Goal: Transaction & Acquisition: Purchase product/service

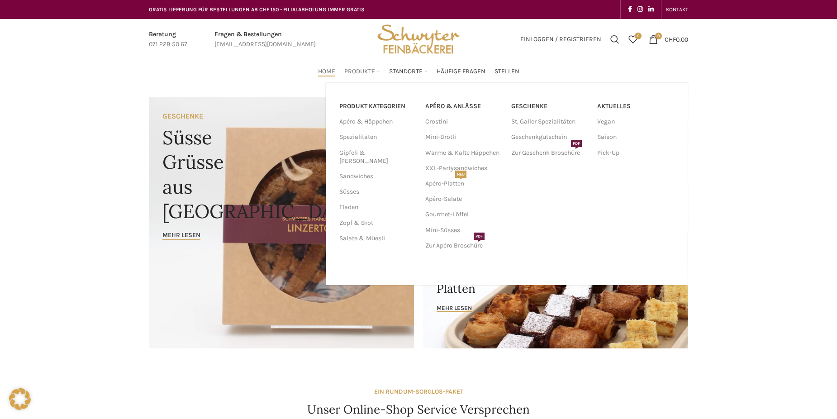
click at [352, 70] on span "Produkte" at bounding box center [359, 71] width 31 height 9
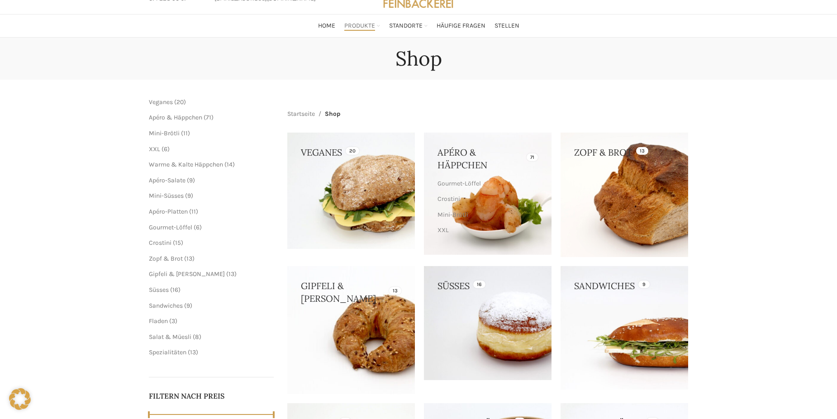
scroll to position [45, 0]
click at [161, 152] on span "6 6 Produkte" at bounding box center [164, 150] width 9 height 8
click at [157, 148] on span "XXL" at bounding box center [154, 150] width 11 height 8
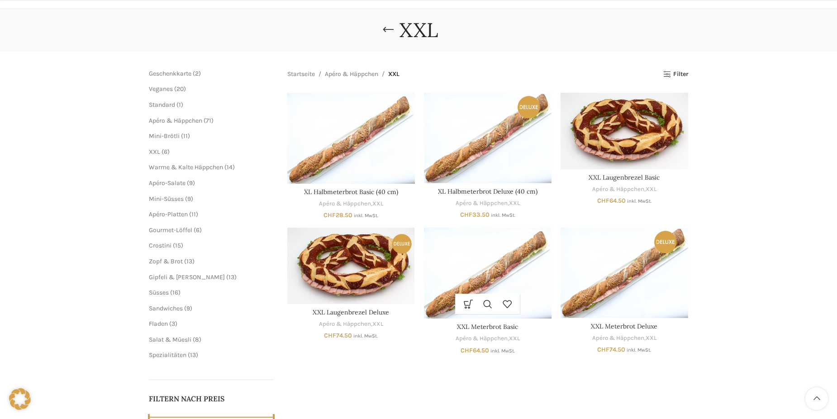
scroll to position [90, 0]
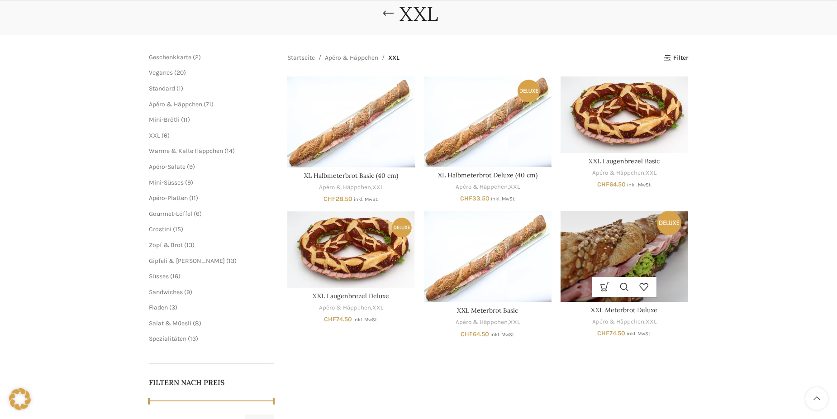
click at [642, 261] on img "XXL Meterbrot Deluxe" at bounding box center [624, 256] width 128 height 90
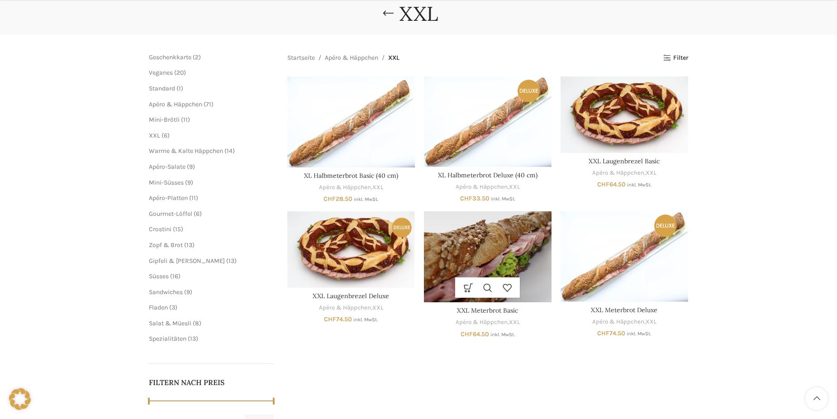
click at [505, 254] on img "XXL Meterbrot Basic" at bounding box center [488, 256] width 128 height 91
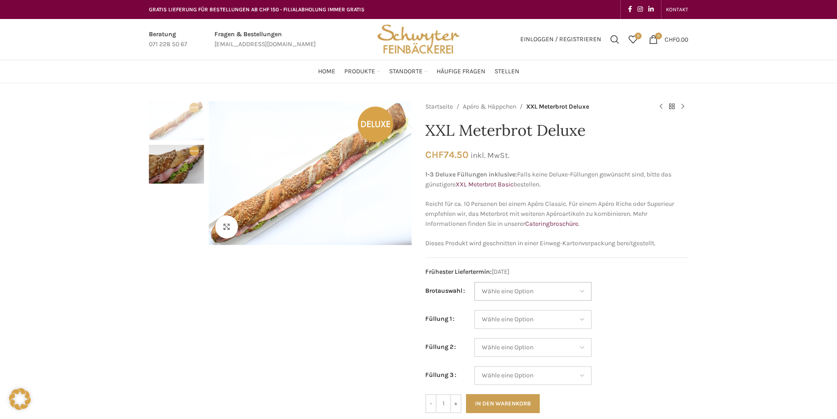
click at [557, 292] on select "Wähle eine Option Baguette Paillasse dunkel Paillasse knusper (Bild) Laugenbagu…" at bounding box center [533, 291] width 118 height 19
click at [657, 310] on td "Wähle eine Option Lachs (Deluxe) Roastbeef (Deluxe) Rohschinken (Deluxe) Mostbr…" at bounding box center [581, 324] width 214 height 28
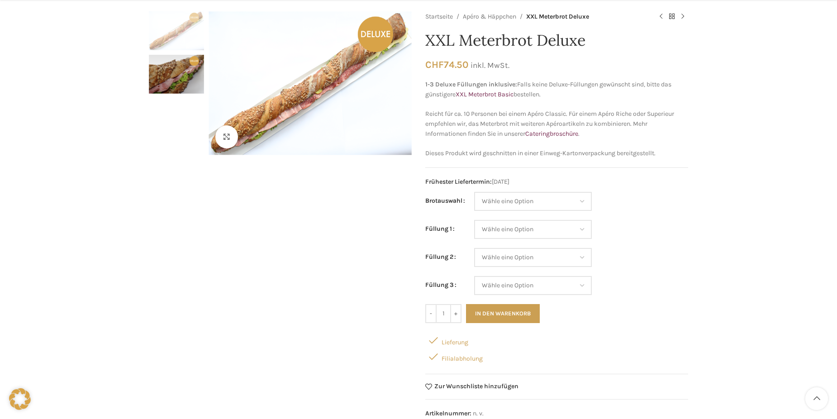
scroll to position [90, 0]
click at [570, 233] on select "Wähle eine Option Lachs (Deluxe) Roastbeef (Deluxe) Rohschinken (Deluxe) Mostbr…" at bounding box center [533, 228] width 118 height 19
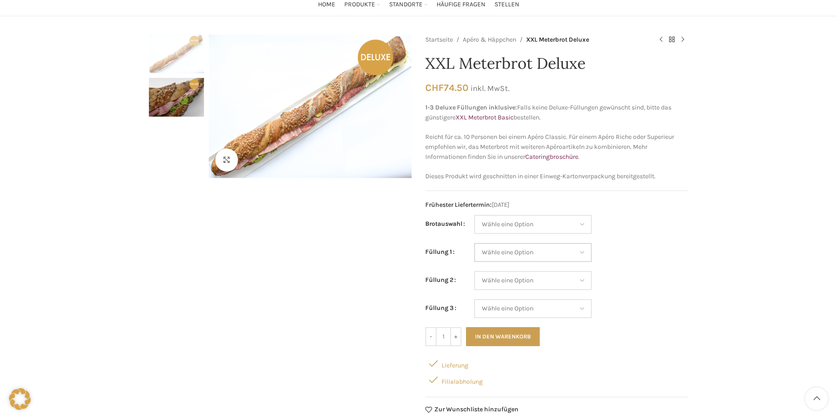
scroll to position [45, 0]
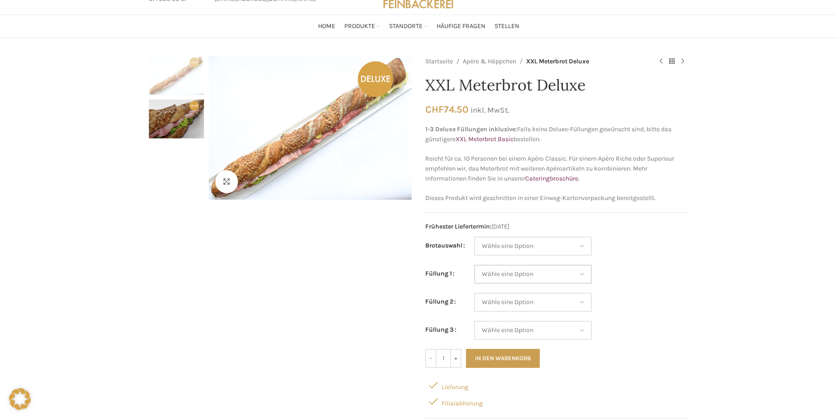
click at [566, 276] on select "Wähle eine Option Lachs (Deluxe) Roastbeef (Deluxe) Rohschinken (Deluxe) Mostbr…" at bounding box center [533, 274] width 118 height 19
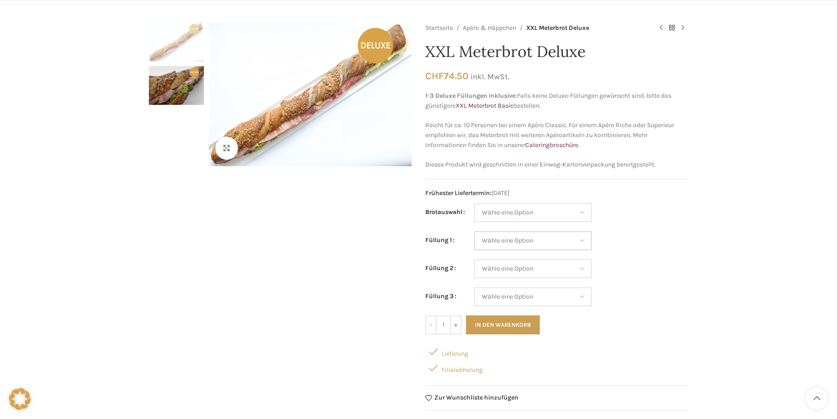
scroll to position [90, 0]
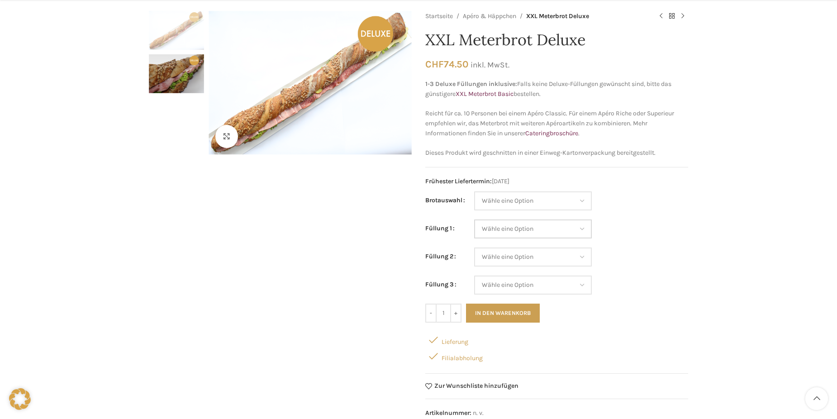
click at [548, 227] on select "Wähle eine Option Lachs (Deluxe) Roastbeef (Deluxe) Rohschinken (Deluxe) Mostbr…" at bounding box center [533, 228] width 118 height 19
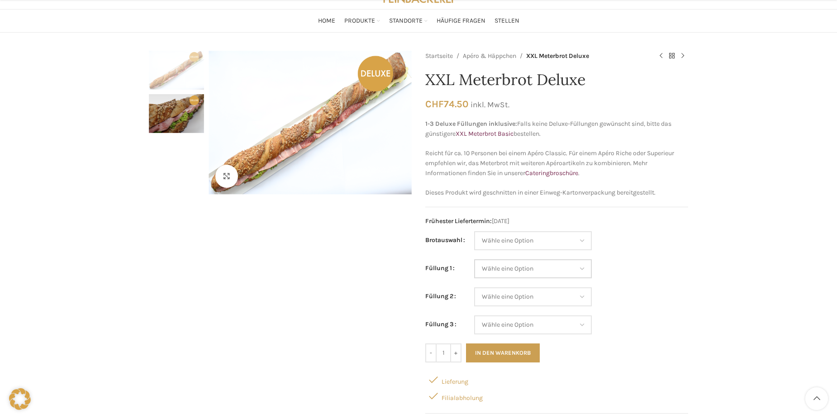
scroll to position [0, 0]
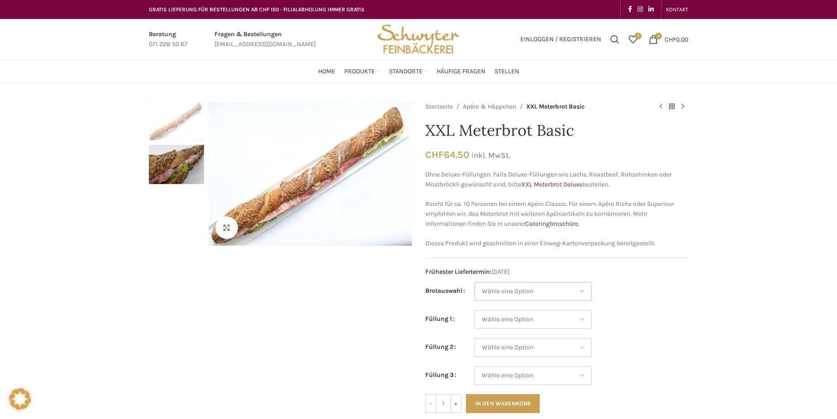
click at [529, 293] on select "Wähle eine Option Baguette Paillasse dunkel Paillasse knusper (Bild) Laugenbagu…" at bounding box center [533, 291] width 118 height 19
click at [474, 282] on select "Wähle eine Option Baguette Paillasse dunkel Paillasse knusper (Bild) Laugenbagu…" at bounding box center [533, 291] width 118 height 19
select select "Baguette"
click at [548, 321] on select "Wähle eine Option Salami Schinken Fleischkäse Trutenschinken Appenzellerkäse Gr…" at bounding box center [533, 319] width 118 height 19
drag, startPoint x: 638, startPoint y: 327, endPoint x: 636, endPoint y: 332, distance: 5.6
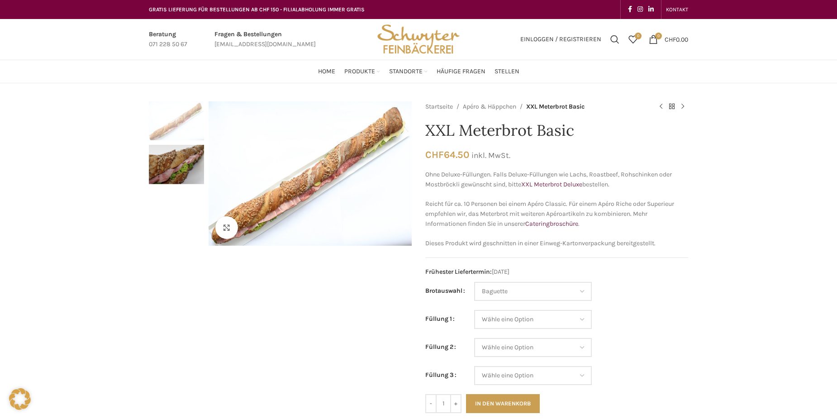
click at [637, 328] on td "Wähle eine Option Salami Schinken Fleischkäse Trutenschinken Appenzellerkäse Gr…" at bounding box center [581, 324] width 214 height 28
click at [587, 289] on select "Wähle eine Option Baguette Paillasse dunkel Paillasse knusper (Bild) Laugenbagu…" at bounding box center [533, 291] width 118 height 19
click at [656, 274] on span "Frühester Liefertermin: 21.08.2025" at bounding box center [556, 272] width 263 height 10
click at [584, 319] on select "Wähle eine Option Salami Schinken Fleischkäse Trutenschinken Appenzellerkäse Gr…" at bounding box center [533, 319] width 118 height 19
click at [461, 68] on span "Häufige Fragen" at bounding box center [461, 71] width 49 height 9
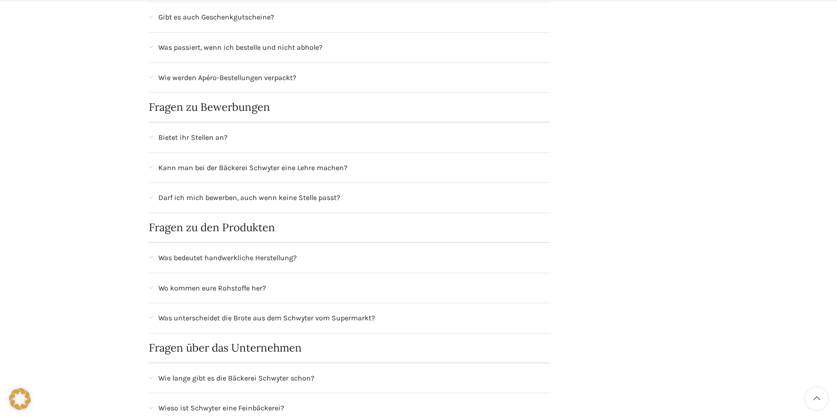
scroll to position [407, 0]
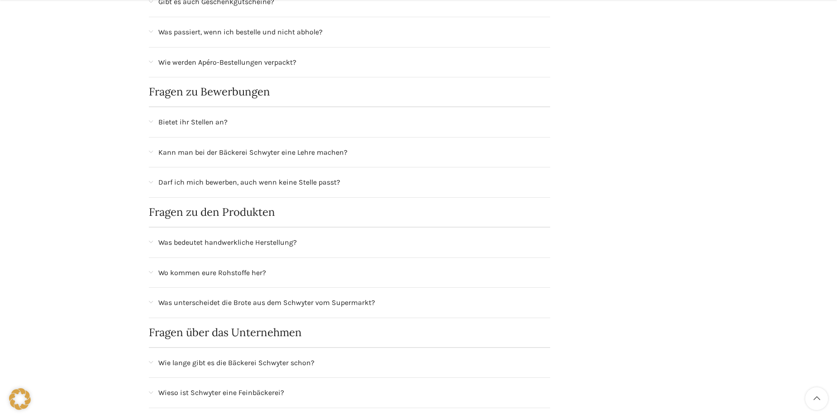
click at [156, 264] on div "Wo kommen eure Rohstoffe her?" at bounding box center [349, 273] width 401 height 30
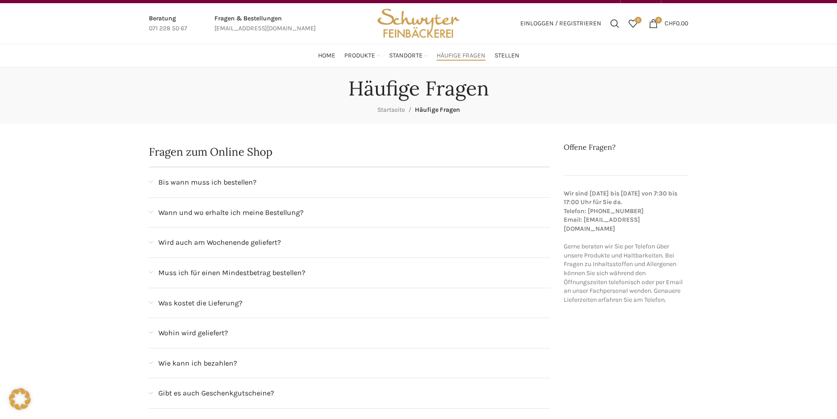
scroll to position [0, 0]
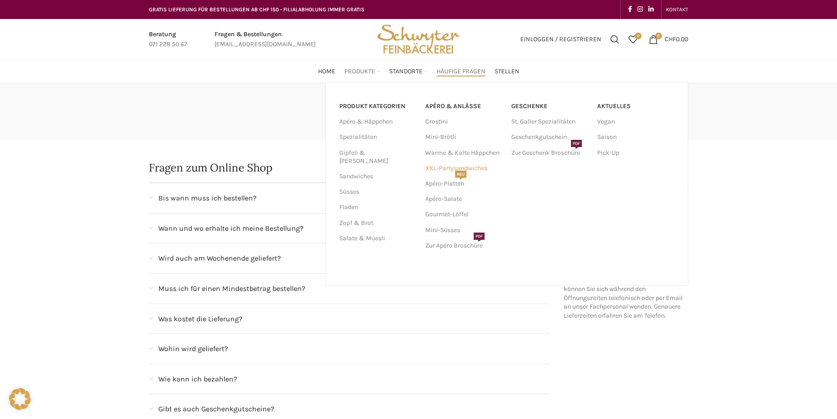
click at [452, 164] on link "XXL-Partysandwiches" at bounding box center [463, 168] width 77 height 15
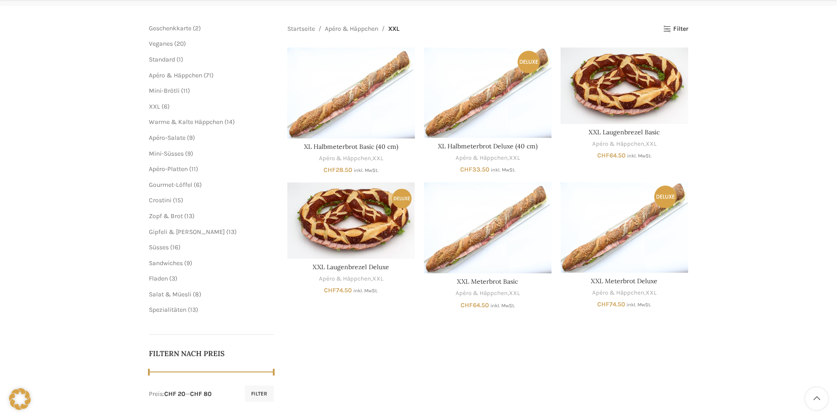
scroll to position [136, 0]
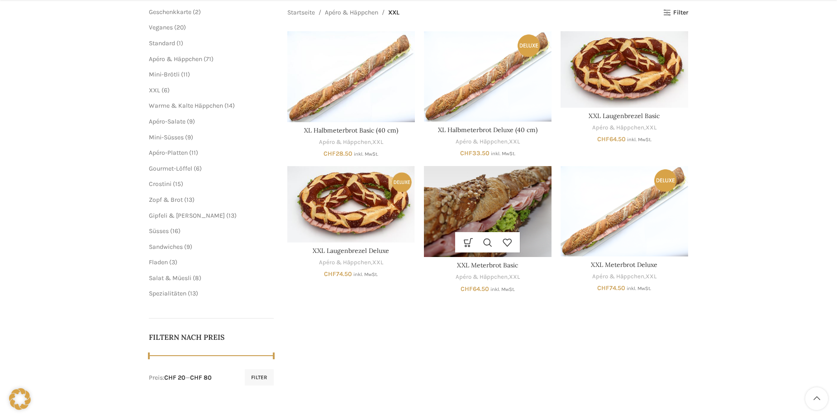
click at [494, 208] on img "XXL Meterbrot Basic" at bounding box center [488, 211] width 128 height 91
